Goal: Task Accomplishment & Management: Manage account settings

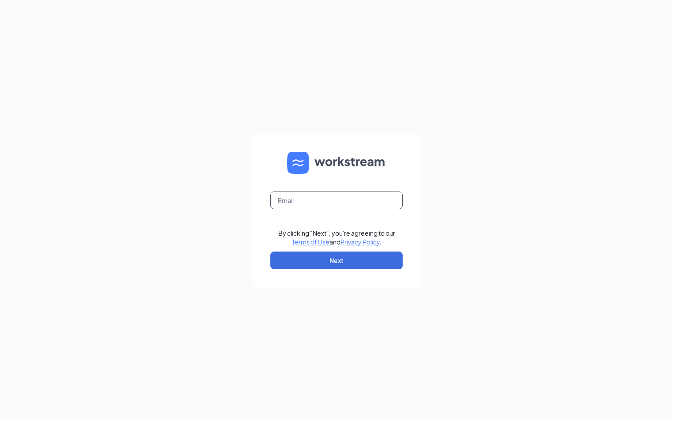
click at [305, 200] on input "text" at bounding box center [337, 201] width 132 height 18
type input "[EMAIL_ADDRESS][DOMAIN_NAME]"
click at [286, 258] on button "Next" at bounding box center [337, 261] width 132 height 18
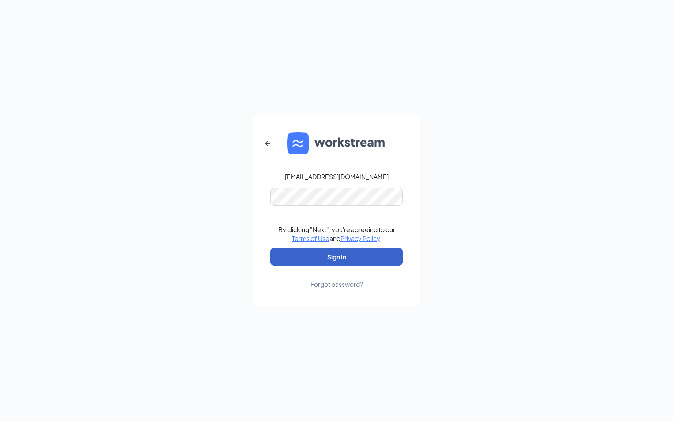
click at [312, 252] on button "Sign In" at bounding box center [337, 257] width 132 height 18
click at [328, 252] on button "Sign In" at bounding box center [337, 257] width 132 height 18
click at [336, 258] on button "Sign In" at bounding box center [337, 257] width 132 height 18
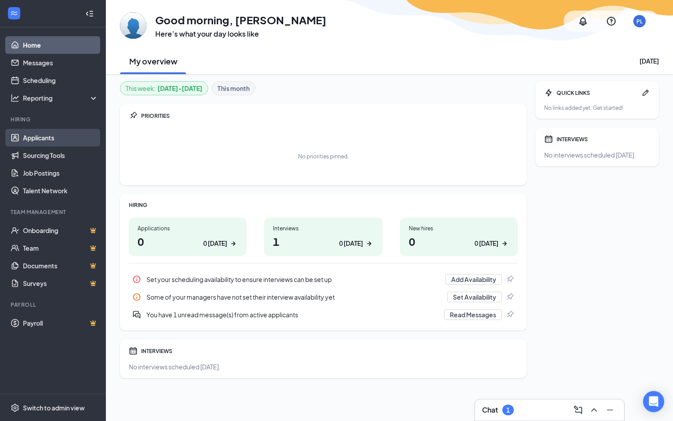
click at [46, 133] on link "Applicants" at bounding box center [60, 138] width 75 height 18
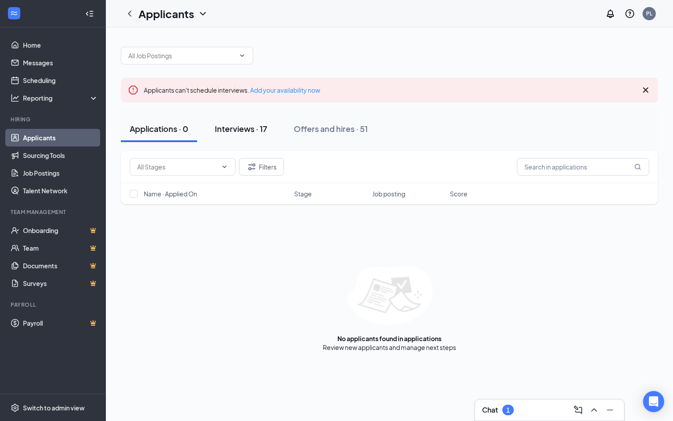
click at [249, 125] on div "Interviews · 17" at bounding box center [241, 128] width 53 height 11
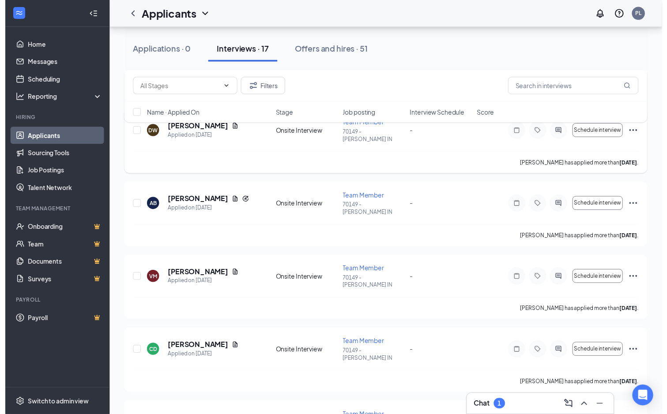
scroll to position [221, 0]
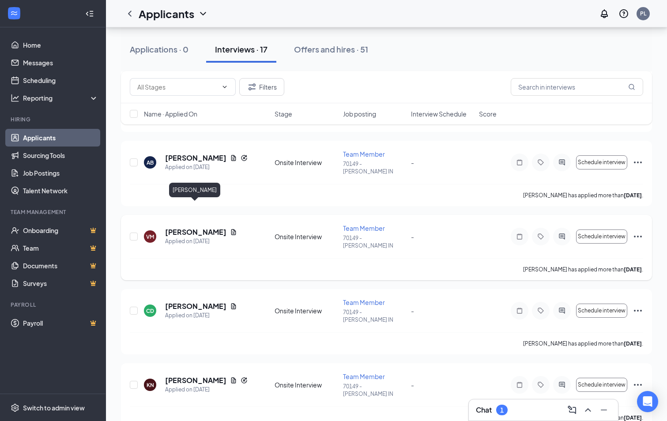
click at [205, 227] on h5 "[PERSON_NAME]" at bounding box center [195, 232] width 61 height 10
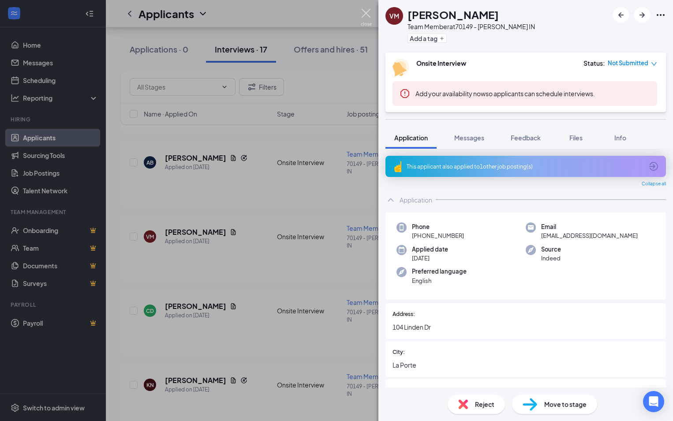
click at [366, 10] on img at bounding box center [366, 17] width 11 height 17
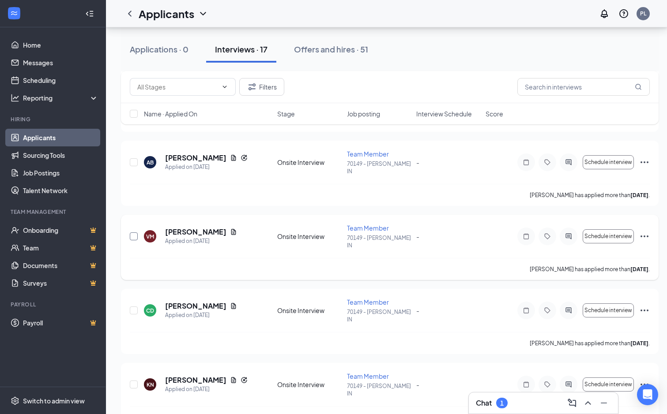
click at [132, 233] on input "checkbox" at bounding box center [134, 237] width 8 height 8
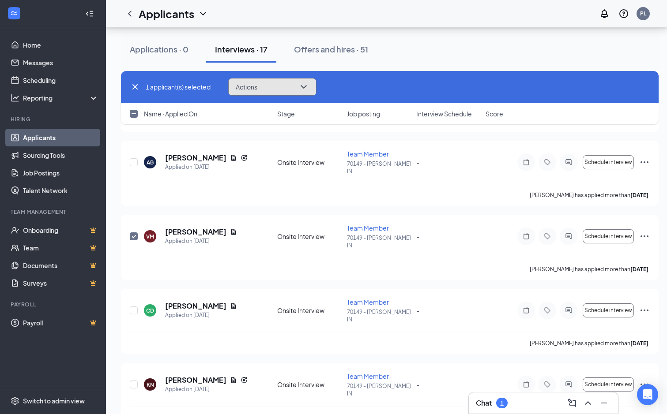
click at [306, 86] on icon "ChevronDown" at bounding box center [304, 87] width 6 height 4
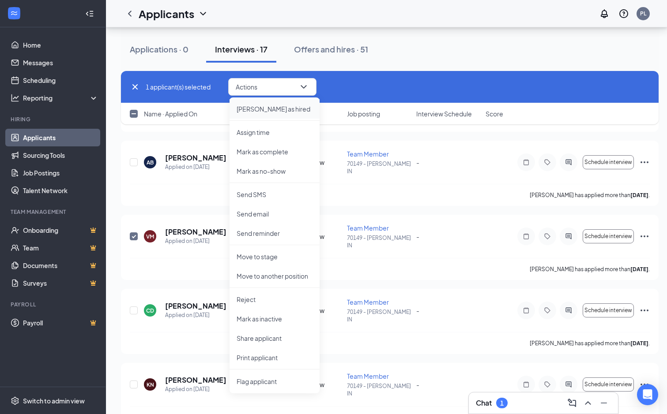
click at [276, 108] on p "[PERSON_NAME] as hired" at bounding box center [275, 109] width 76 height 9
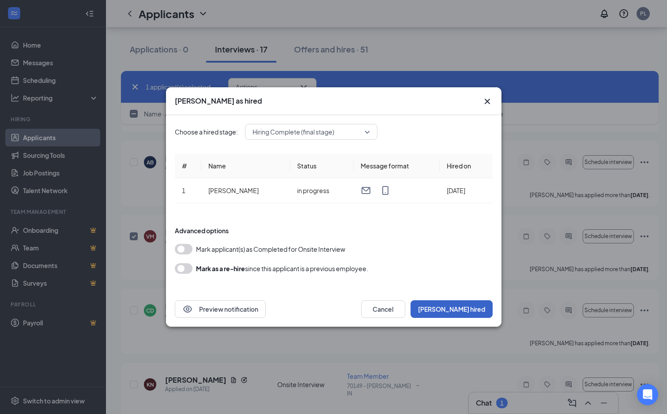
click at [467, 308] on button "[PERSON_NAME] hired" at bounding box center [451, 310] width 82 height 18
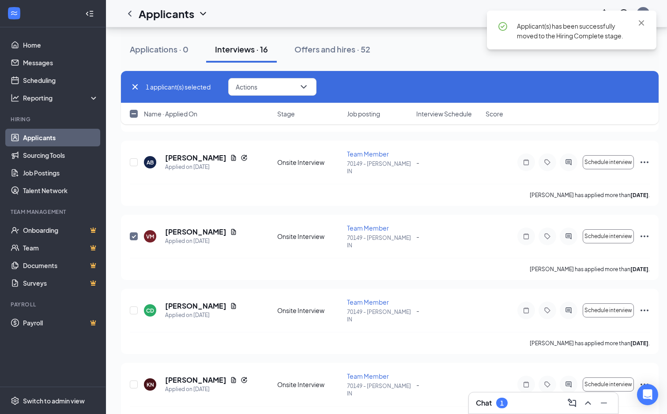
checkbox input "false"
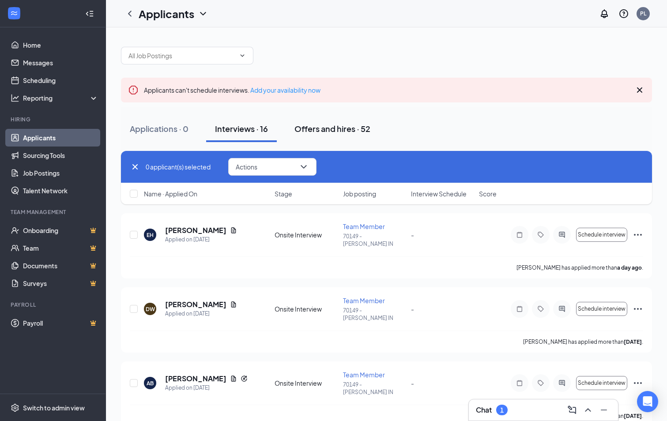
click at [352, 124] on div "Offers and hires · 52" at bounding box center [332, 128] width 76 height 11
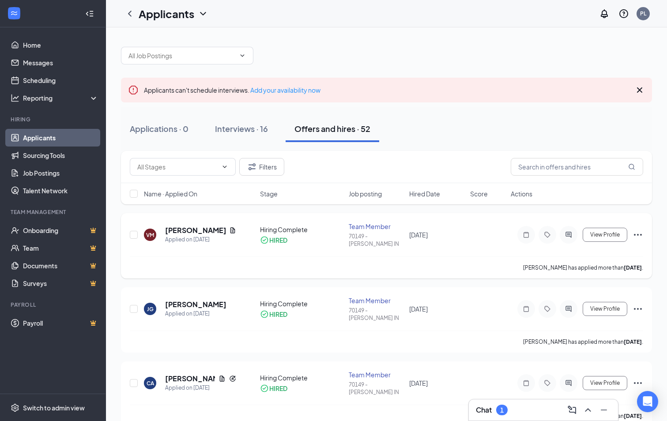
click at [634, 234] on icon "Ellipses" at bounding box center [638, 235] width 8 height 2
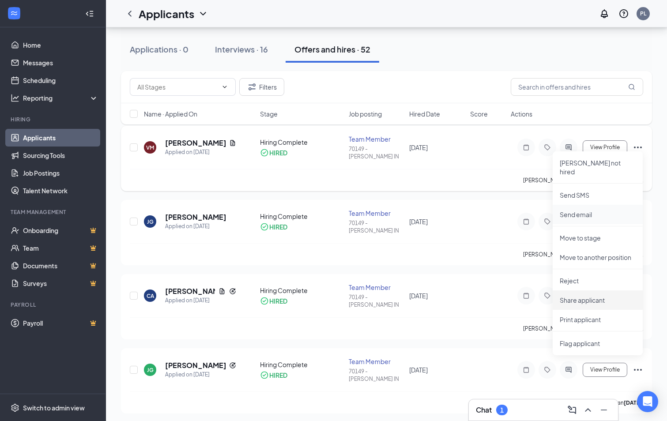
scroll to position [88, 0]
click at [593, 233] on p "Move to stage" at bounding box center [598, 237] width 76 height 9
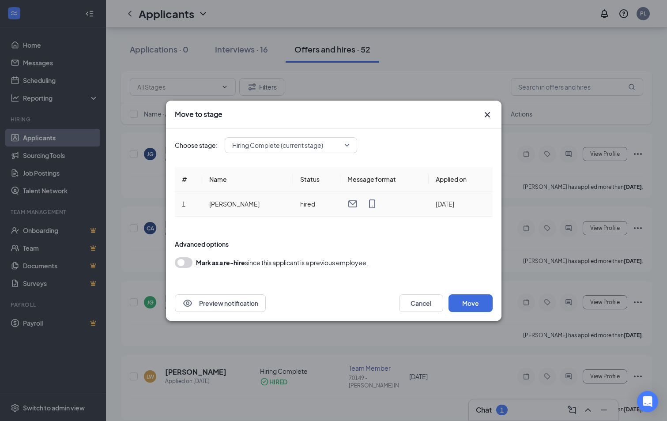
scroll to position [132, 0]
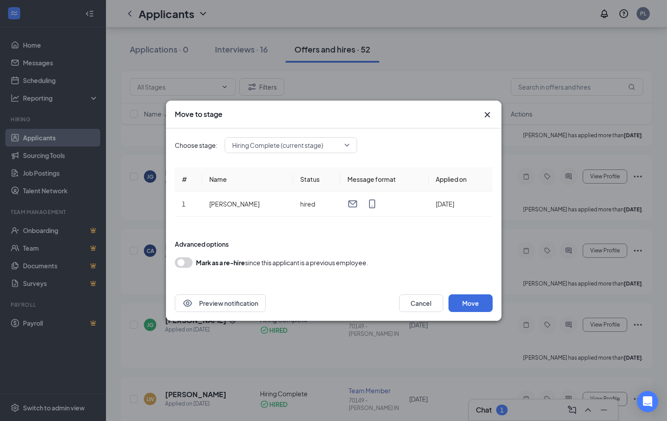
click at [485, 118] on icon "Cross" at bounding box center [487, 114] width 11 height 11
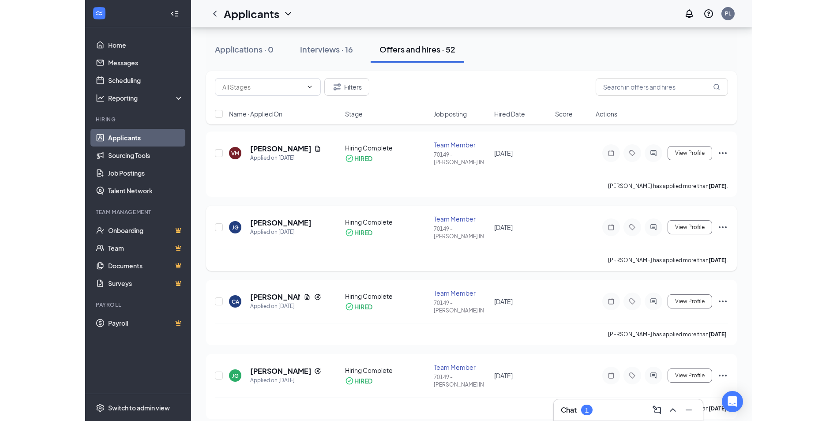
scroll to position [0, 0]
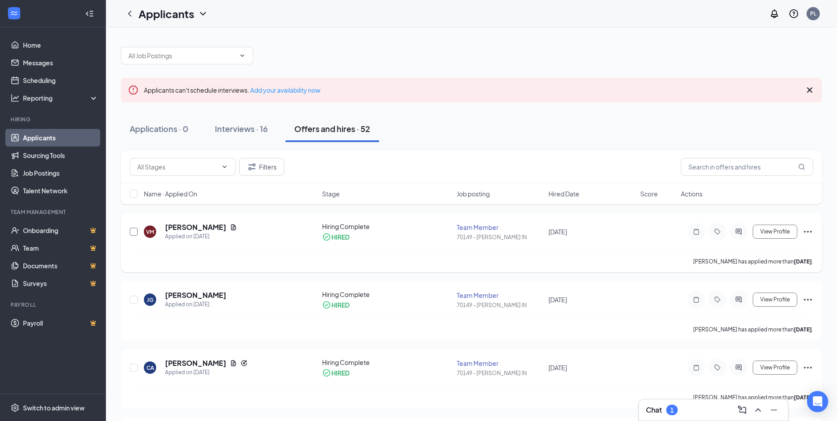
click at [130, 233] on input "checkbox" at bounding box center [134, 232] width 8 height 8
checkbox input "true"
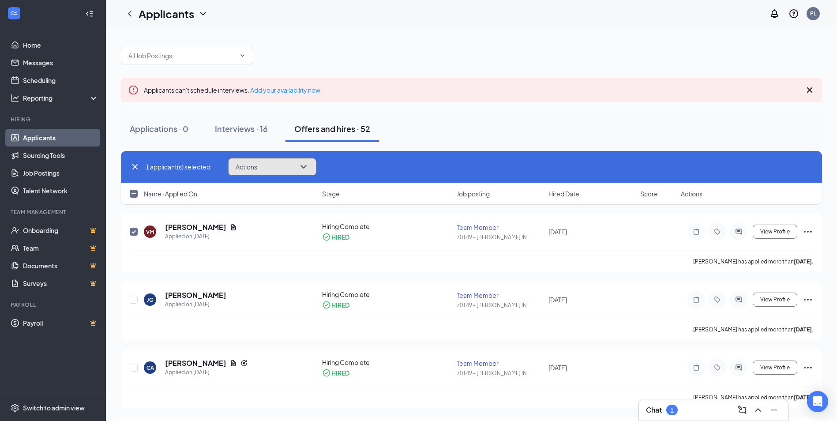
click at [305, 164] on icon "ChevronDown" at bounding box center [303, 167] width 11 height 11
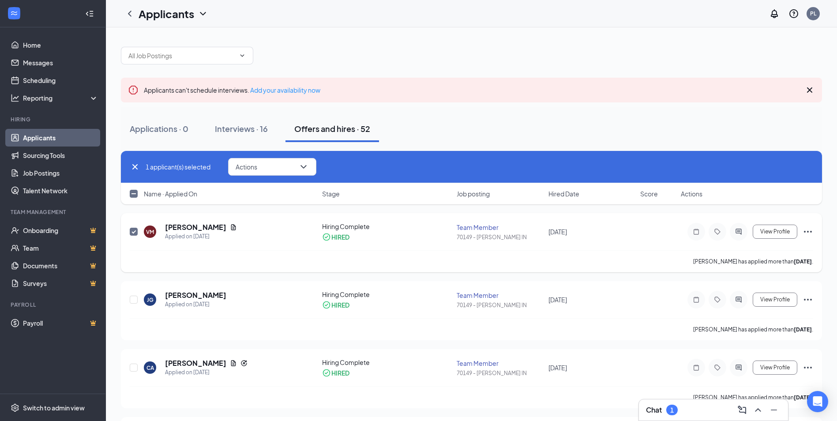
click at [673, 232] on icon "Ellipses" at bounding box center [808, 232] width 8 height 2
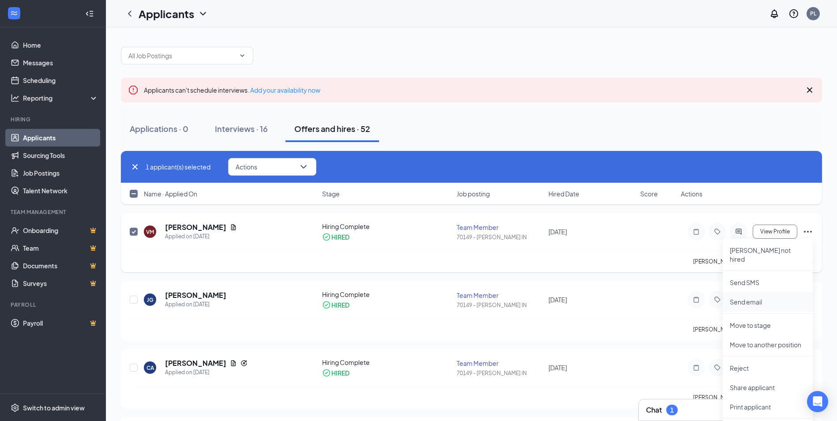
click at [673, 297] on p "Send email" at bounding box center [768, 301] width 76 height 9
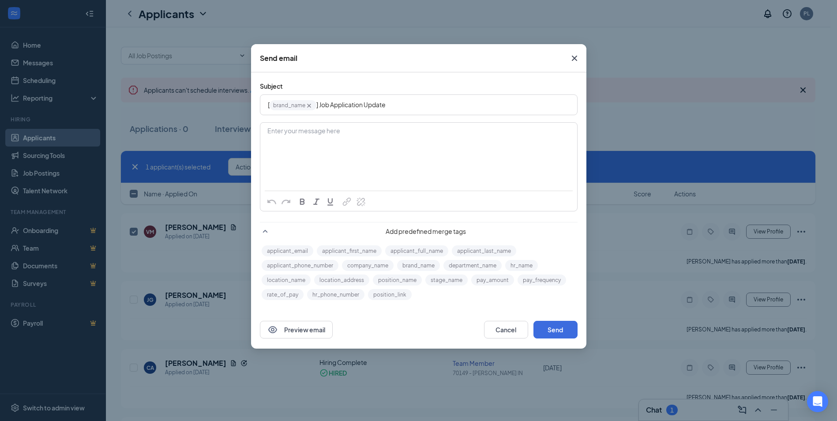
click at [571, 59] on icon "Cross" at bounding box center [574, 58] width 11 height 11
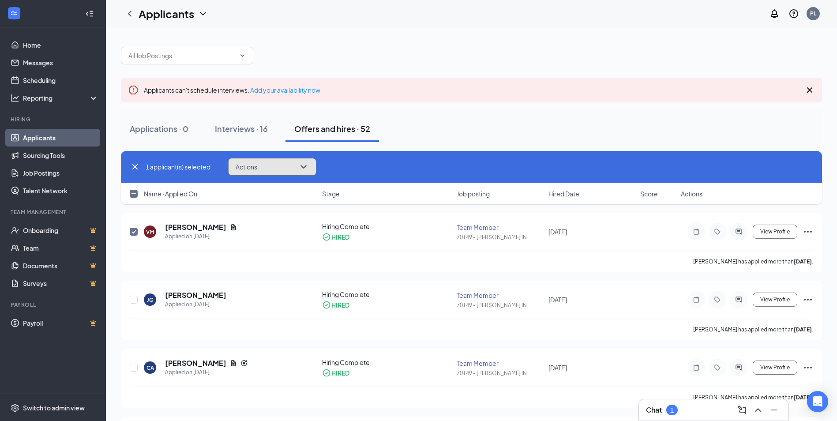
click at [288, 168] on button "Actions" at bounding box center [272, 167] width 88 height 18
click at [427, 124] on div "Applications · 0 Interviews · 16 Offers and hires · 52" at bounding box center [471, 129] width 701 height 26
click at [30, 233] on link "Onboarding" at bounding box center [60, 231] width 75 height 18
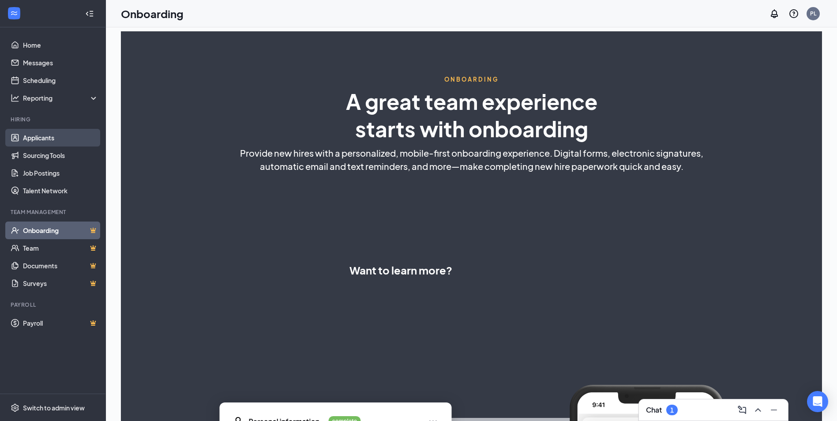
select select "US"
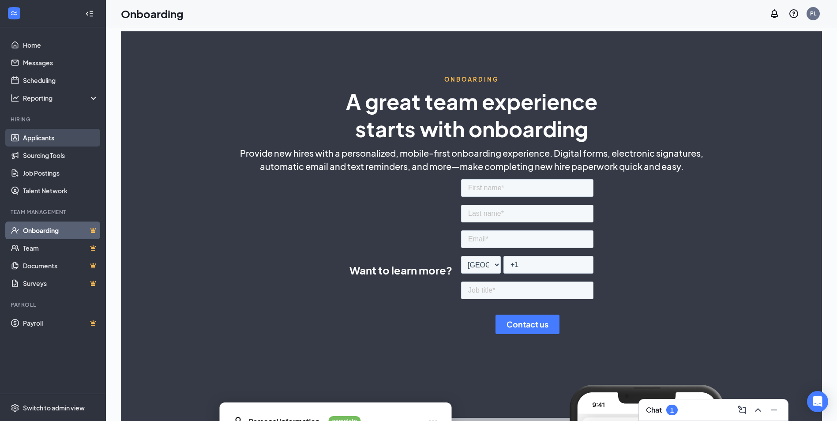
click at [49, 139] on link "Applicants" at bounding box center [60, 138] width 75 height 18
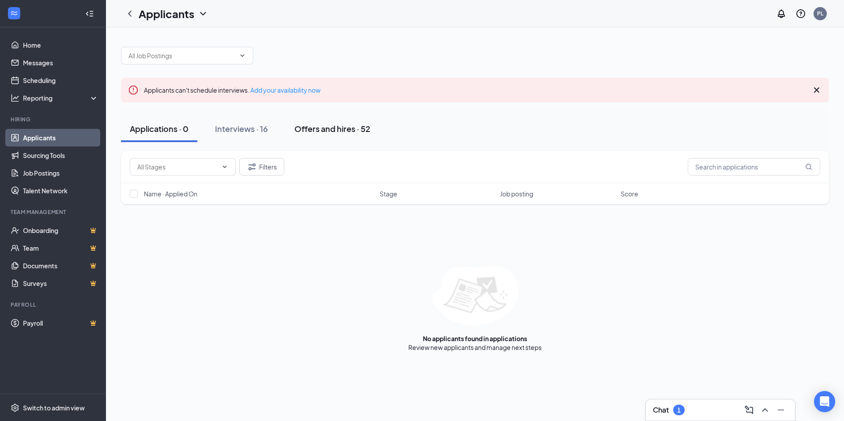
click at [337, 125] on div "Offers and hires · 52" at bounding box center [332, 128] width 76 height 11
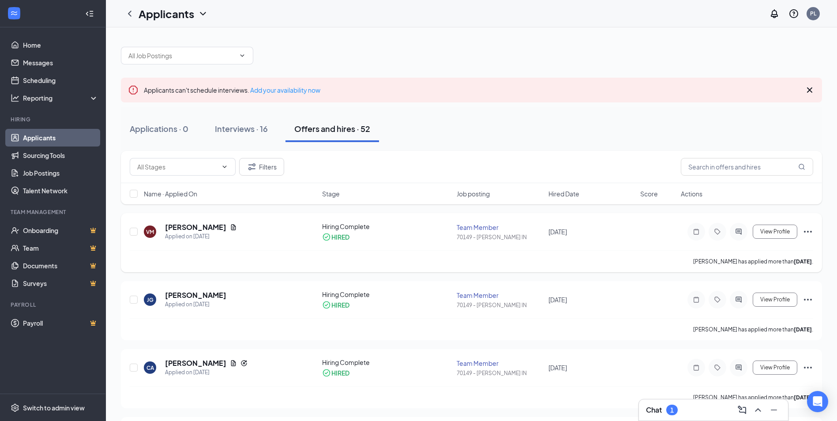
click at [132, 236] on div at bounding box center [134, 231] width 9 height 19
click at [134, 230] on input "checkbox" at bounding box center [134, 232] width 8 height 8
checkbox input "true"
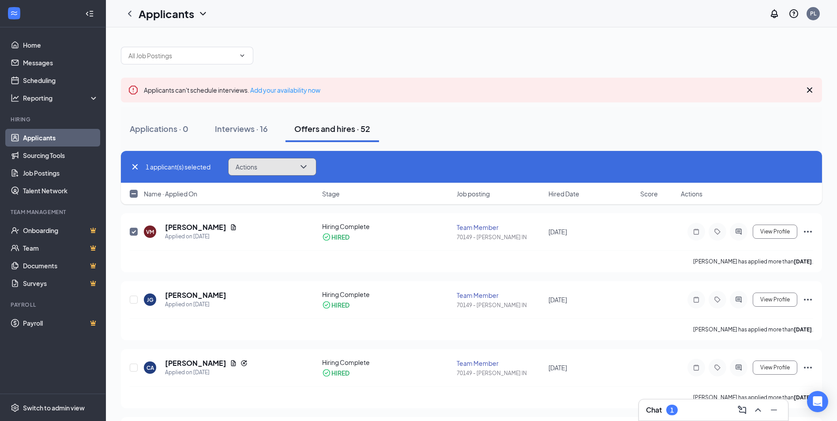
click at [308, 162] on icon "ChevronDown" at bounding box center [303, 167] width 11 height 11
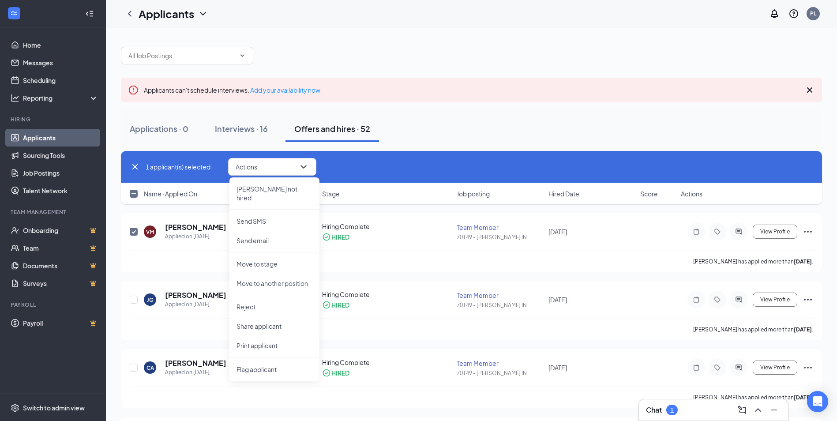
click at [338, 162] on div "1 applicant(s) selected Actions [PERSON_NAME] not hired Send SMS Send email Mov…" at bounding box center [472, 167] width 684 height 18
